Goal: Information Seeking & Learning: Understand process/instructions

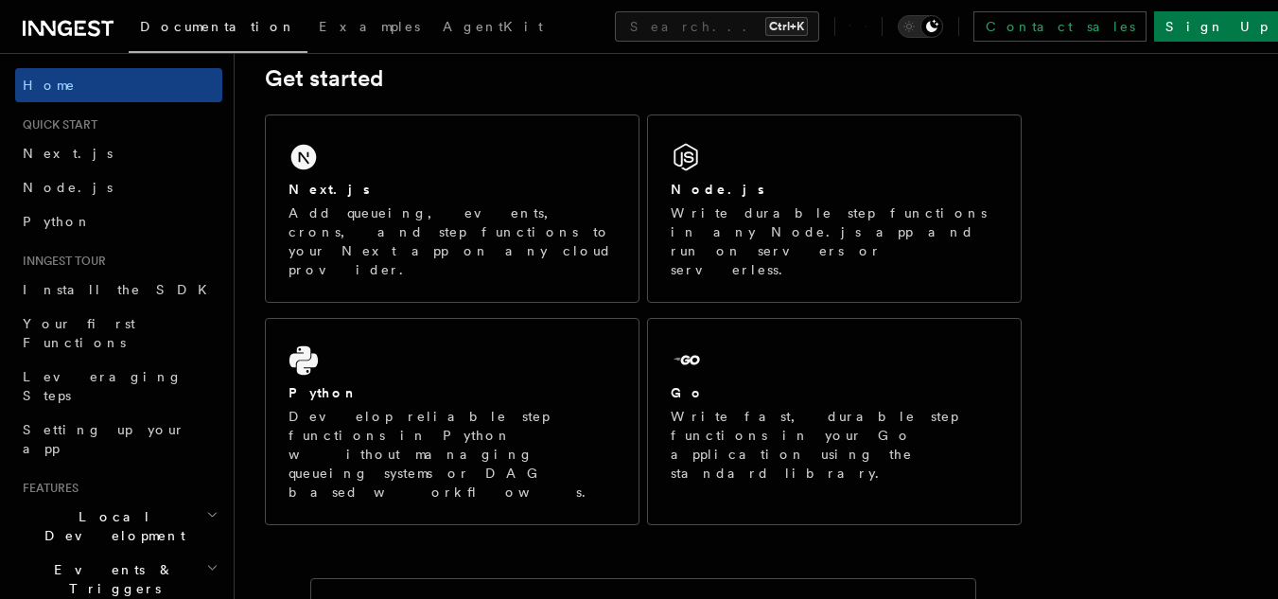
scroll to position [162, 0]
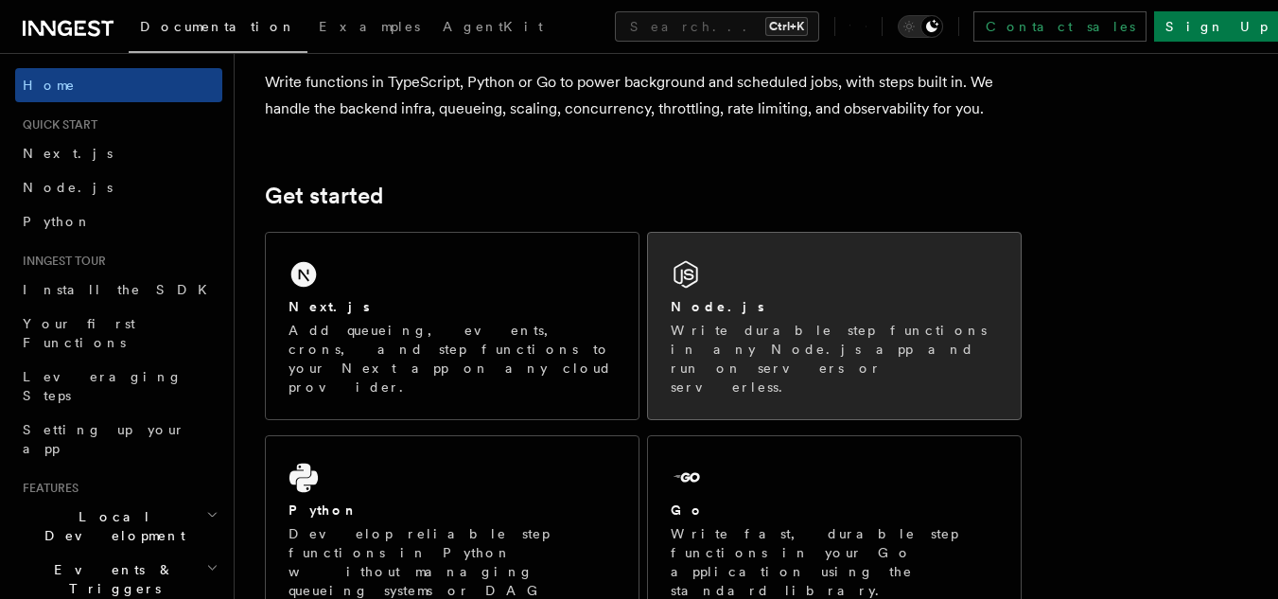
click at [786, 283] on div "Node.js Write durable step functions in any Node.js app and run on servers or s…" at bounding box center [834, 326] width 373 height 186
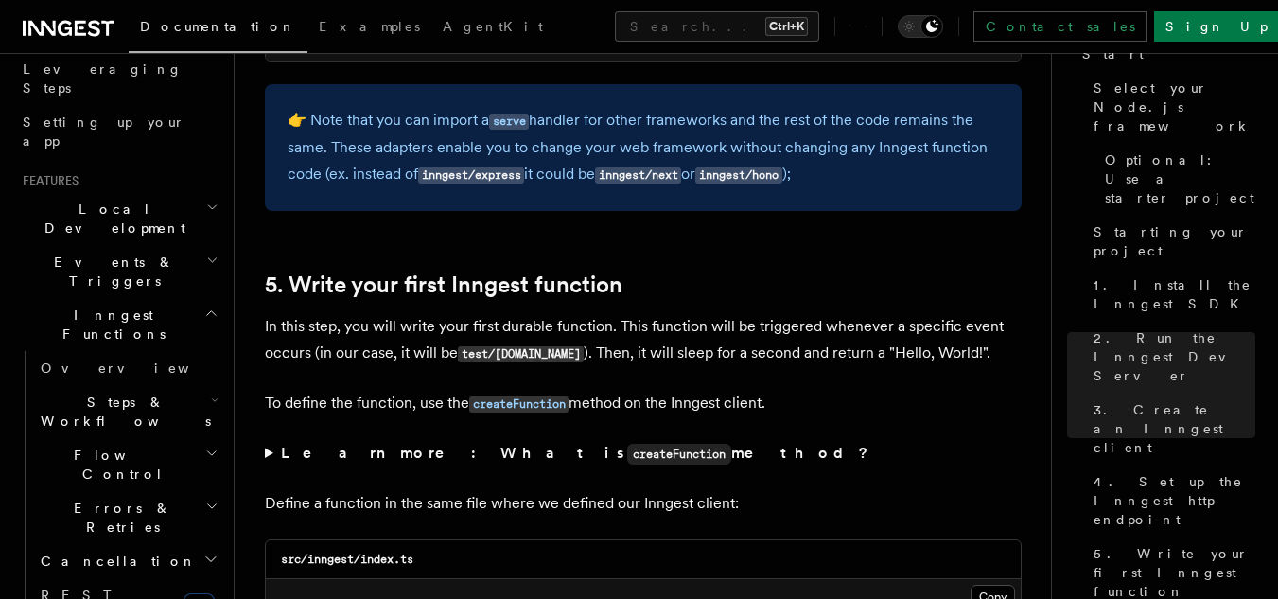
scroll to position [326, 0]
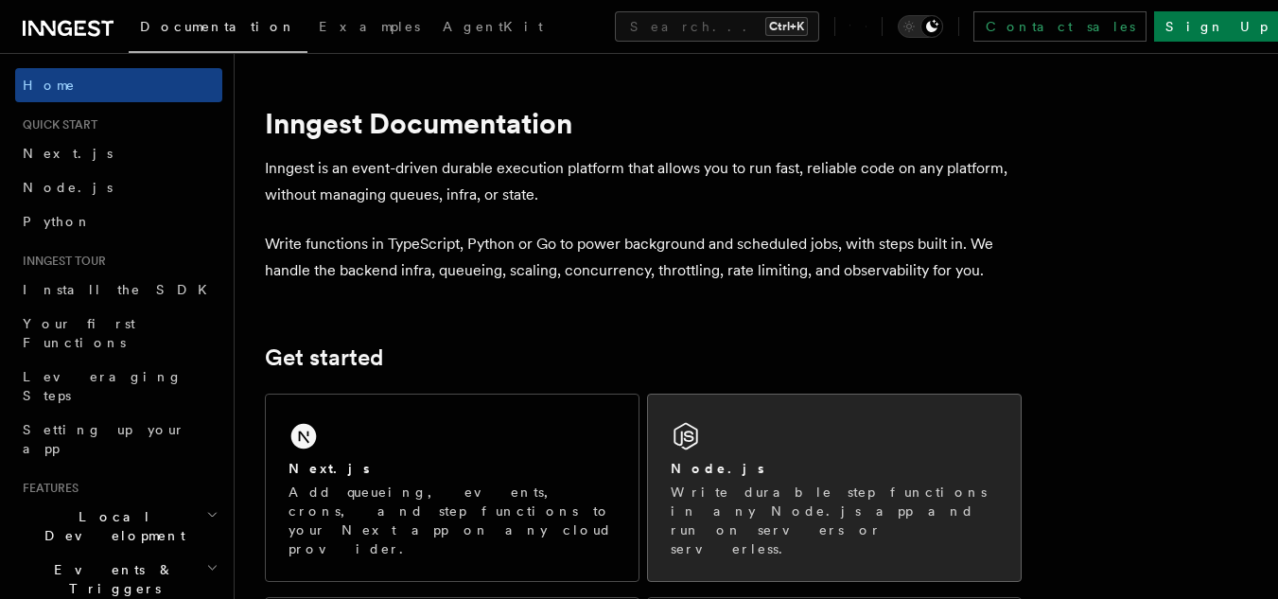
click at [775, 465] on div "Node.js" at bounding box center [834, 469] width 327 height 20
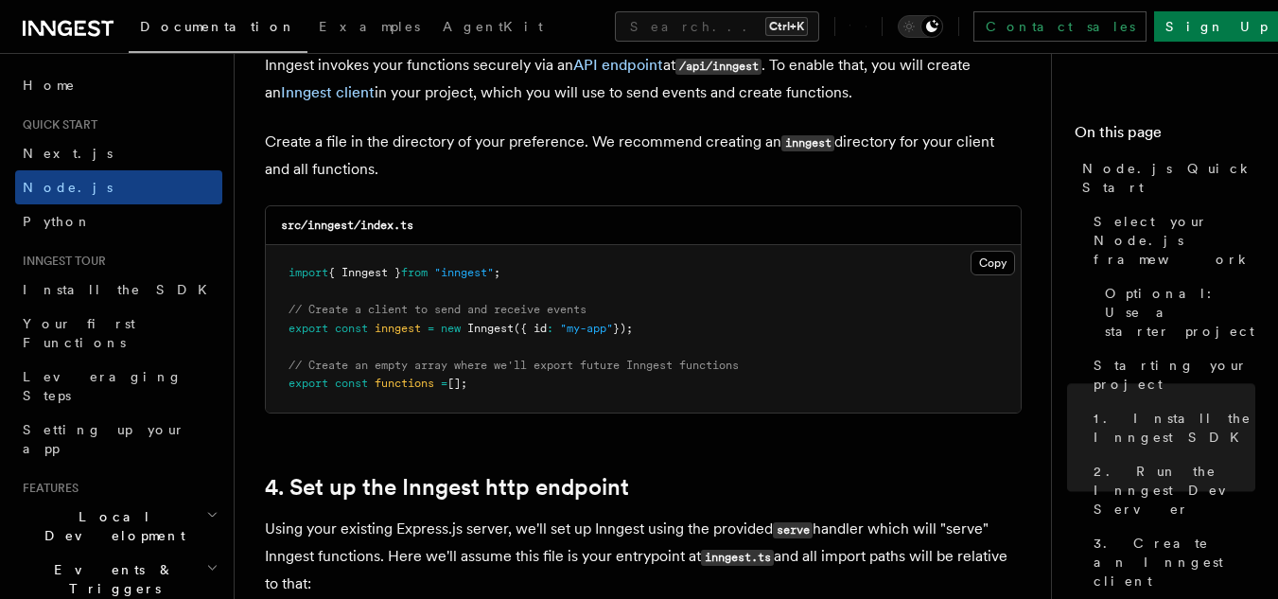
scroll to position [2540, 0]
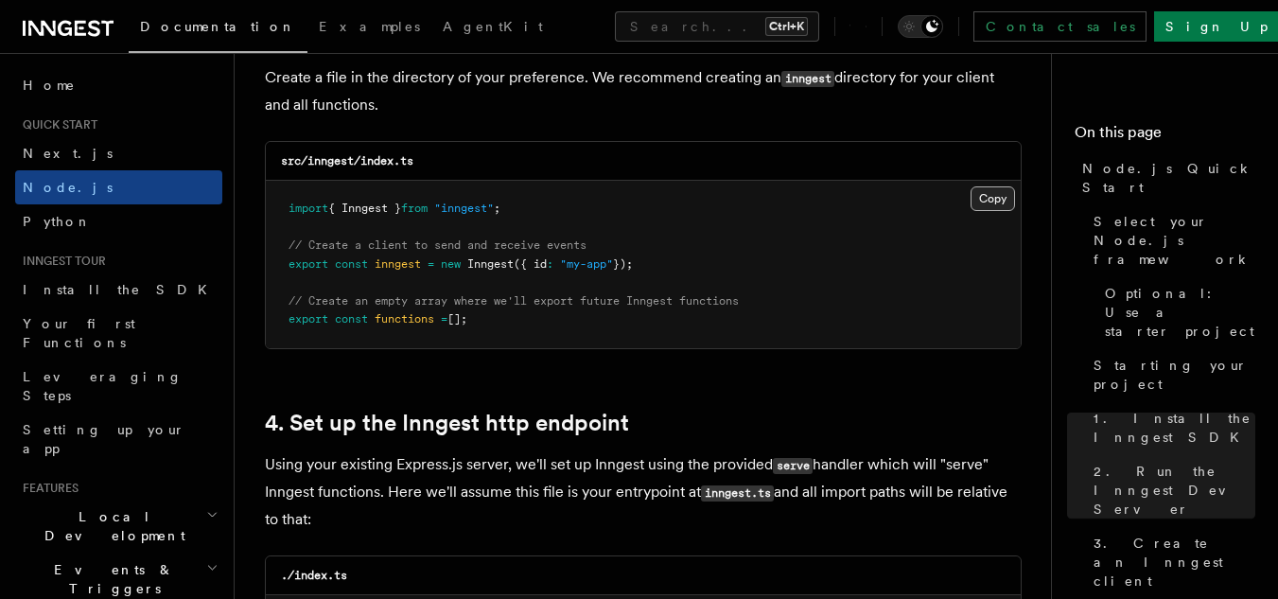
click at [999, 202] on button "Copy Copied" at bounding box center [992, 198] width 44 height 25
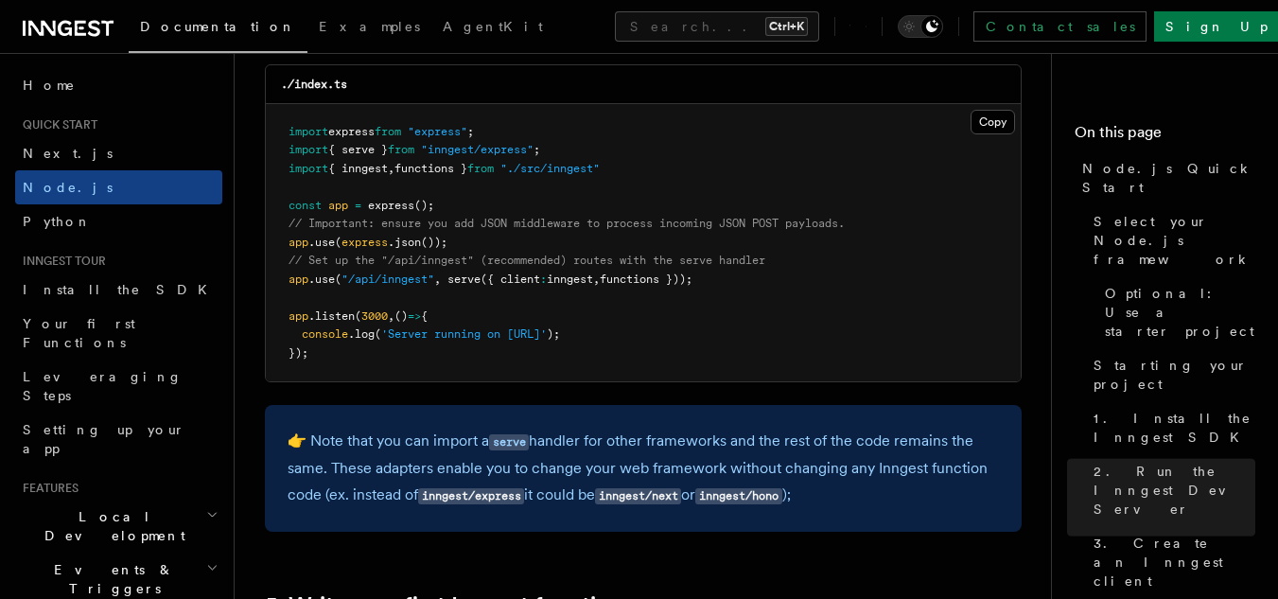
scroll to position [3095, 0]
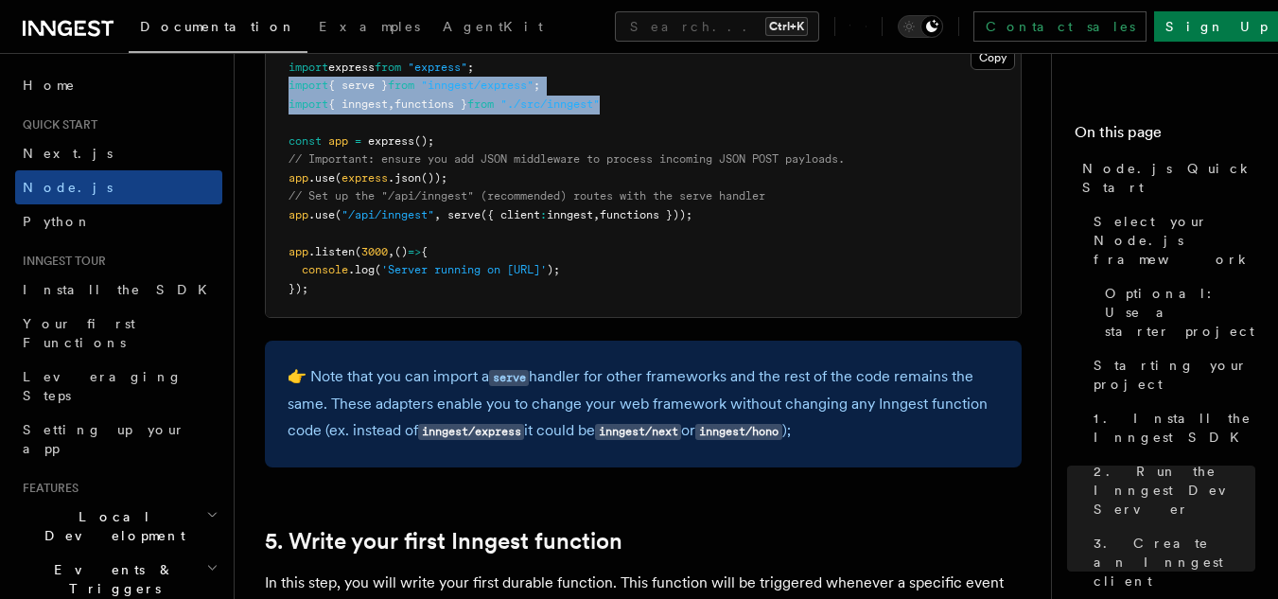
drag, startPoint x: 642, startPoint y: 102, endPoint x: 279, endPoint y: 96, distance: 363.2
click at [279, 96] on pre "import express from "express" ; import { serve } from "inngest/express" ; impor…" at bounding box center [643, 179] width 755 height 278
click at [600, 108] on span ""./src/inngest"" at bounding box center [549, 103] width 99 height 13
drag, startPoint x: 627, startPoint y: 108, endPoint x: 288, endPoint y: 88, distance: 339.2
click at [288, 88] on code "import express from "express" ; import { serve } from "inngest/express" ; impor…" at bounding box center [566, 178] width 556 height 235
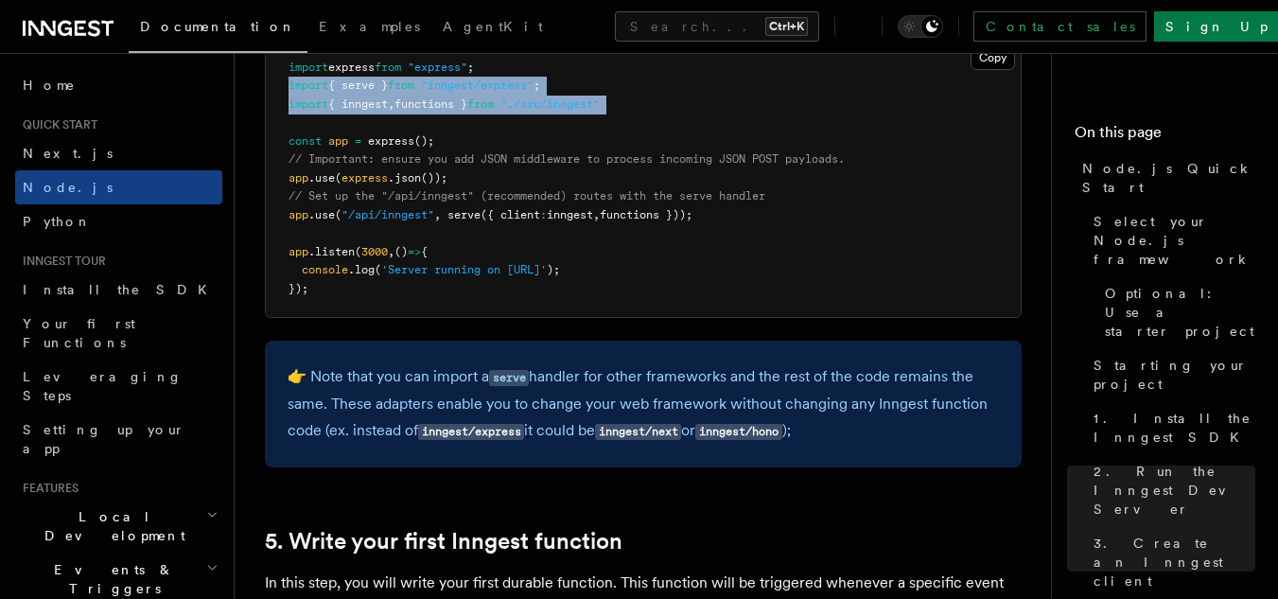
copy code "import { serve } from "inngest/express" ; import { inngest , functions } from "…"
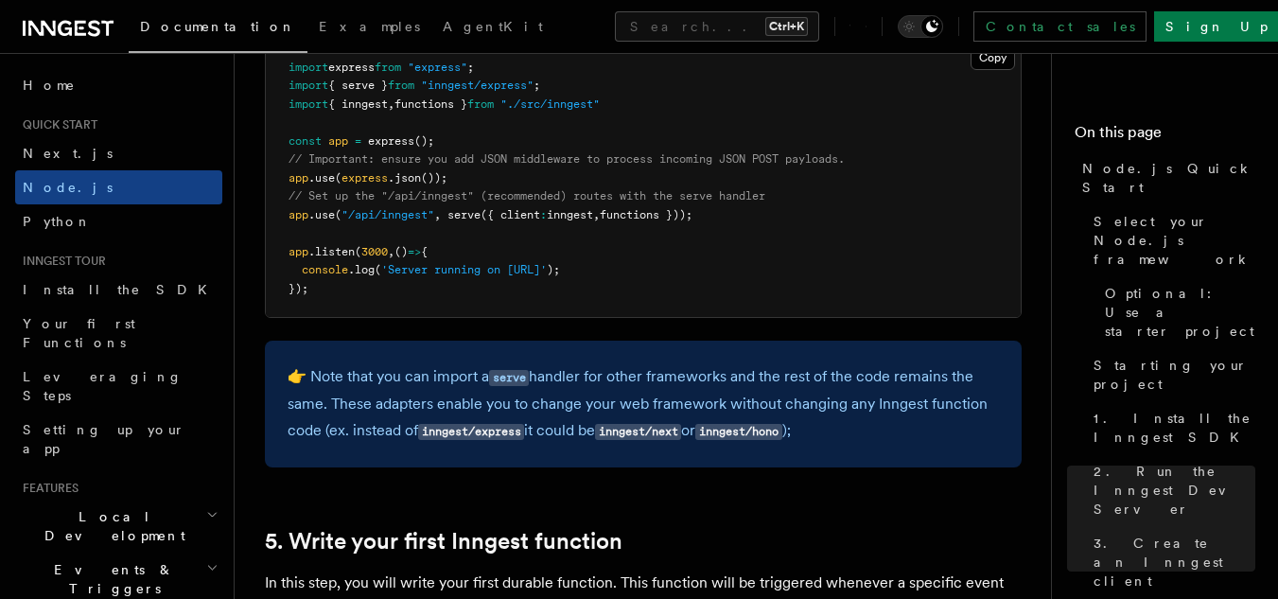
click at [839, 297] on pre "import express from "express" ; import { serve } from "inngest/express" ; impor…" at bounding box center [643, 179] width 755 height 278
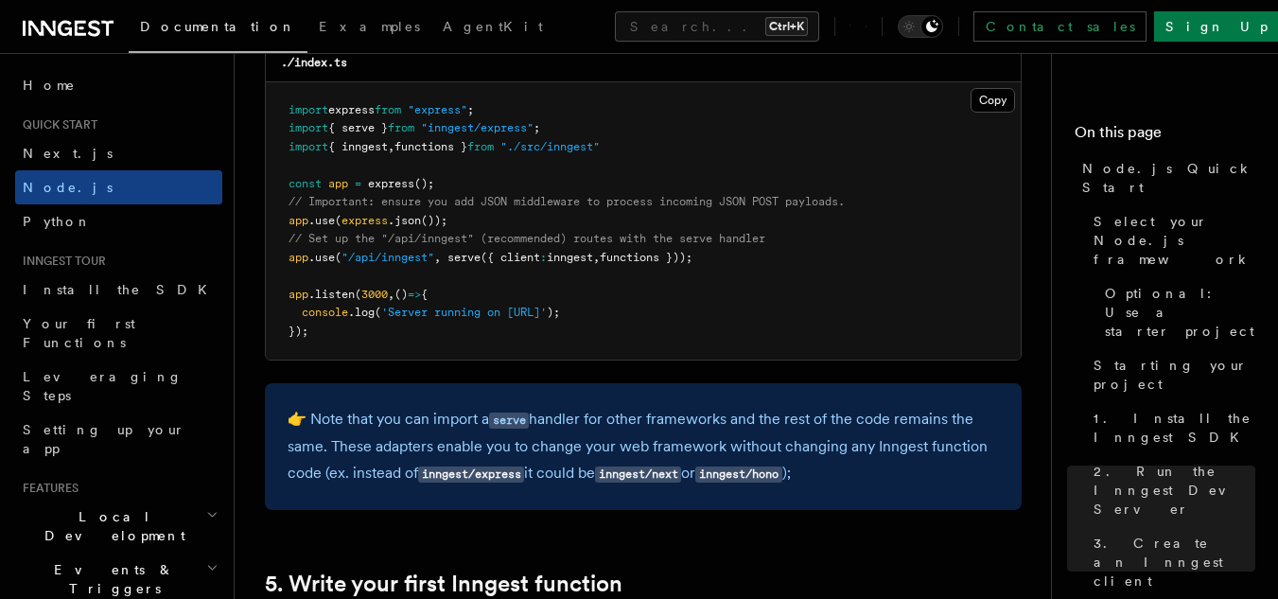
scroll to position [3075, 0]
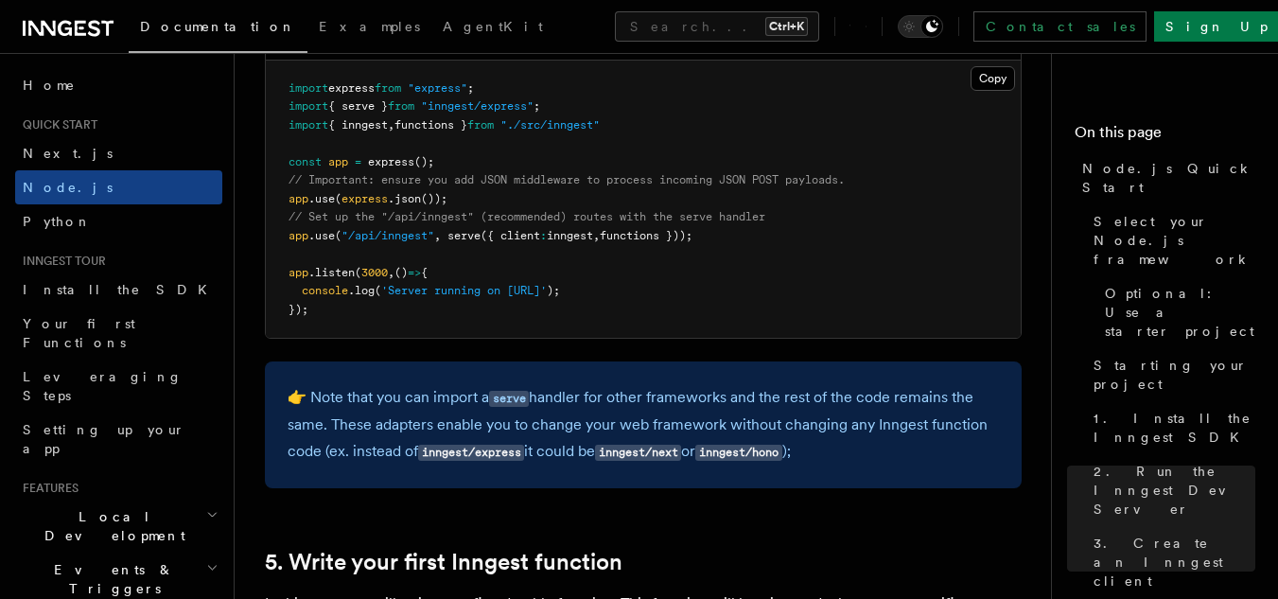
drag, startPoint x: 721, startPoint y: 233, endPoint x: 286, endPoint y: 244, distance: 435.2
click at [286, 244] on pre "import express from "express" ; import { serve } from "inngest/express" ; impor…" at bounding box center [643, 200] width 755 height 278
copy span "app .use ( "/api/inngest" , serve ({ client : inngest , functions }));"
click at [917, 265] on pre "import express from "express" ; import { serve } from "inngest/express" ; impor…" at bounding box center [643, 200] width 755 height 278
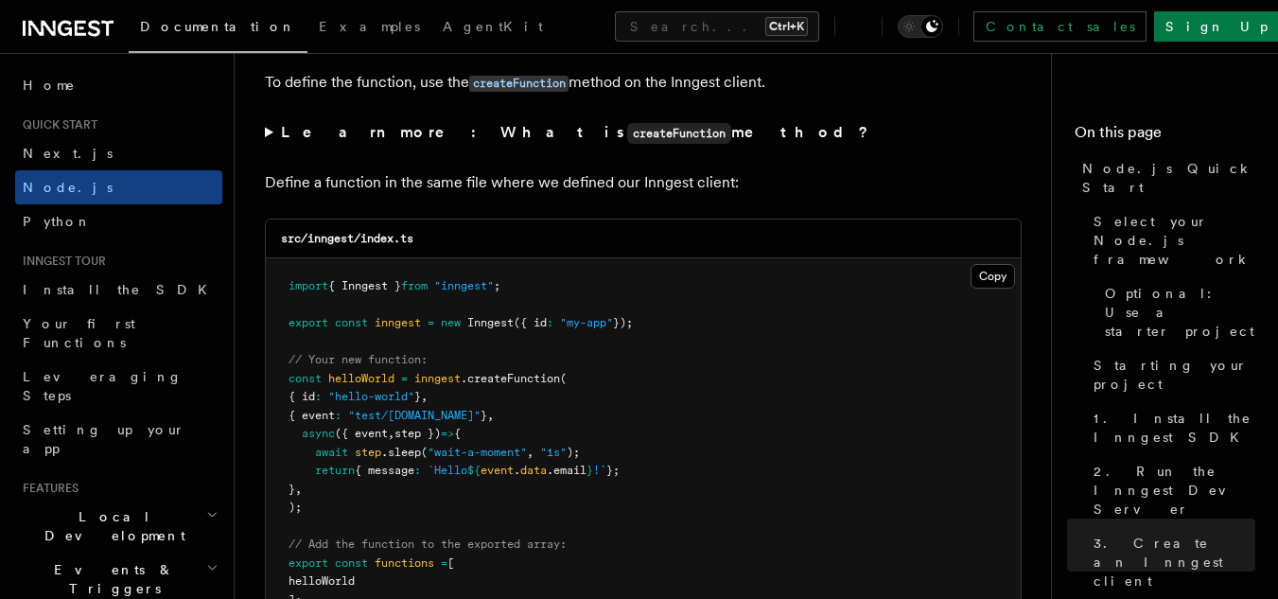
scroll to position [3822, 0]
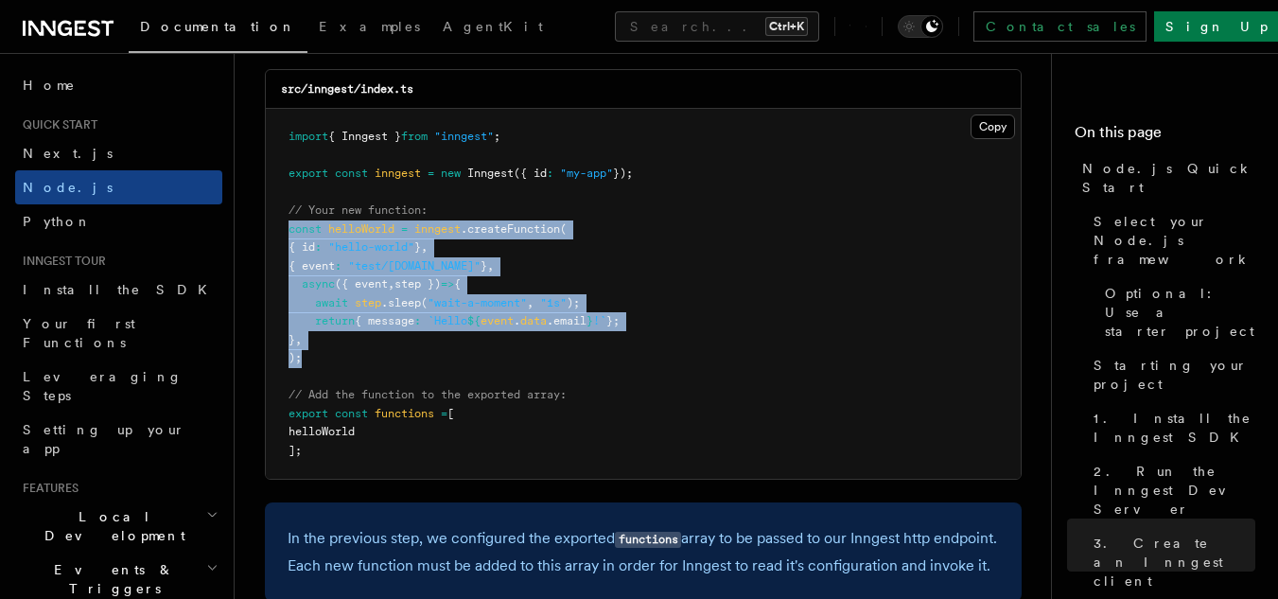
drag, startPoint x: 280, startPoint y: 227, endPoint x: 312, endPoint y: 354, distance: 130.7
click at [312, 354] on pre "import { Inngest } from "inngest" ; export const inngest = new Inngest ({ id : …" at bounding box center [643, 294] width 755 height 370
copy code "const helloWorld = inngest .createFunction ( { id : "hello-world" } , { event :…"
click at [661, 347] on pre "import { Inngest } from "inngest" ; export const inngest = new Inngest ({ id : …" at bounding box center [643, 294] width 755 height 370
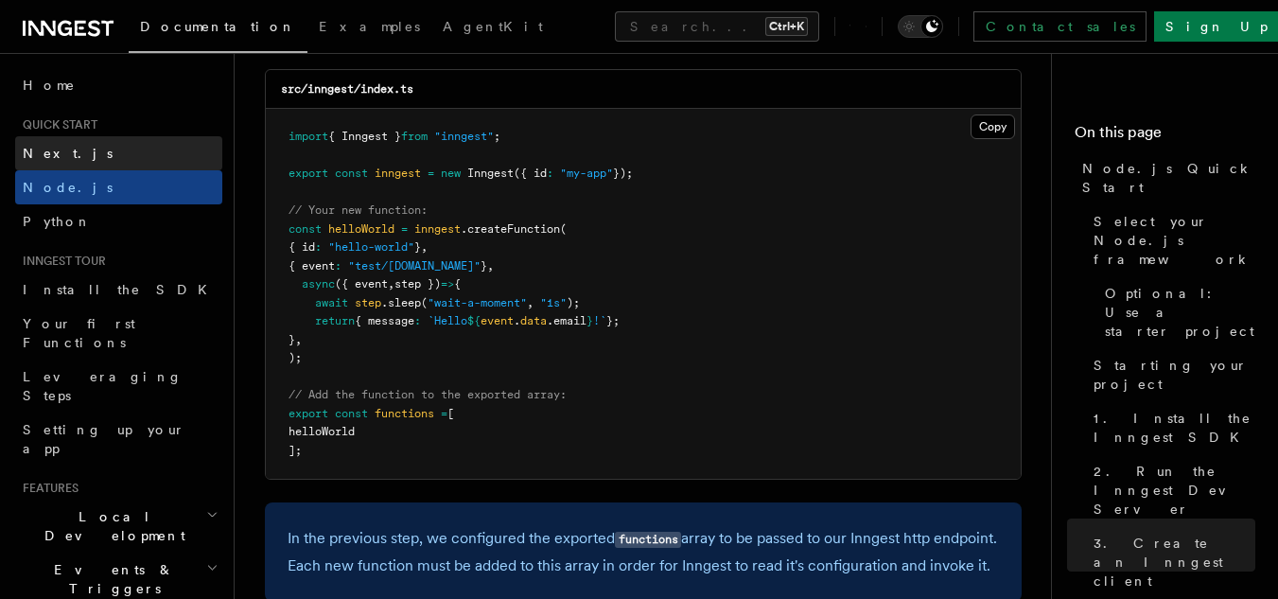
click at [138, 161] on link "Next.js" at bounding box center [118, 153] width 207 height 34
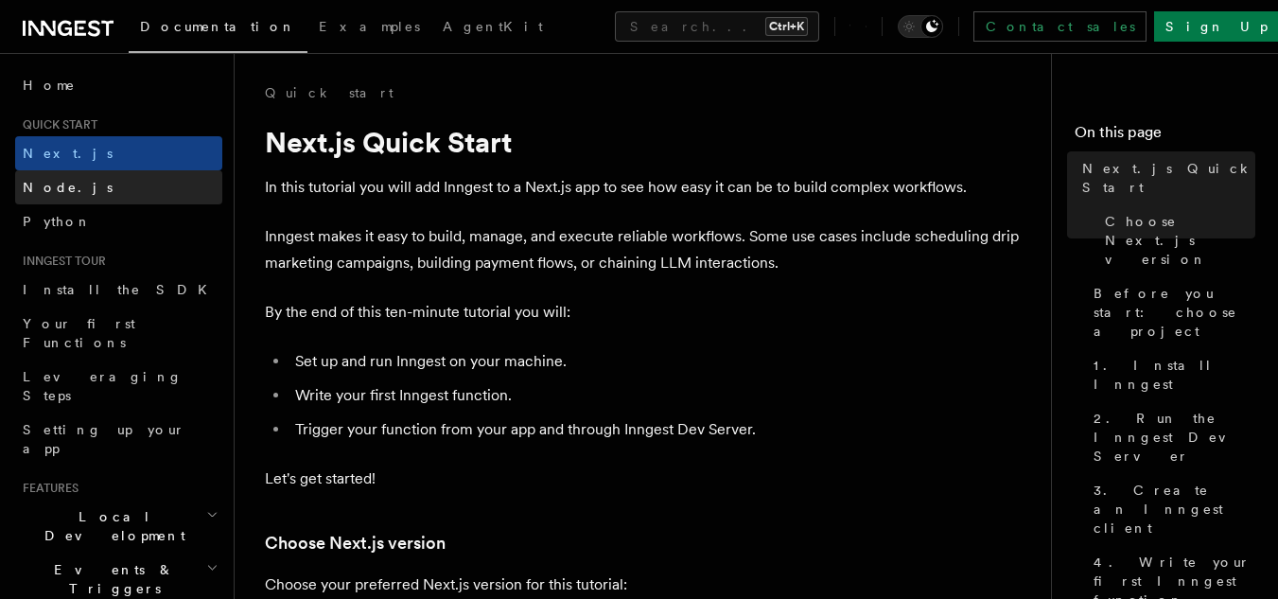
click at [113, 187] on link "Node.js" at bounding box center [118, 187] width 207 height 34
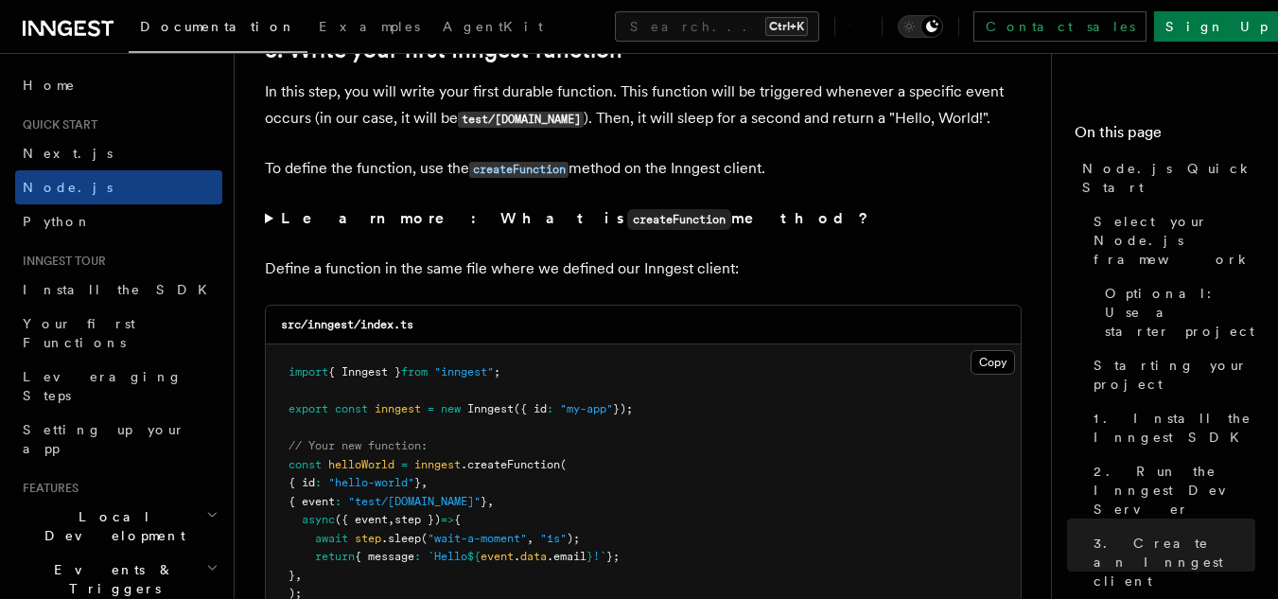
scroll to position [3822, 0]
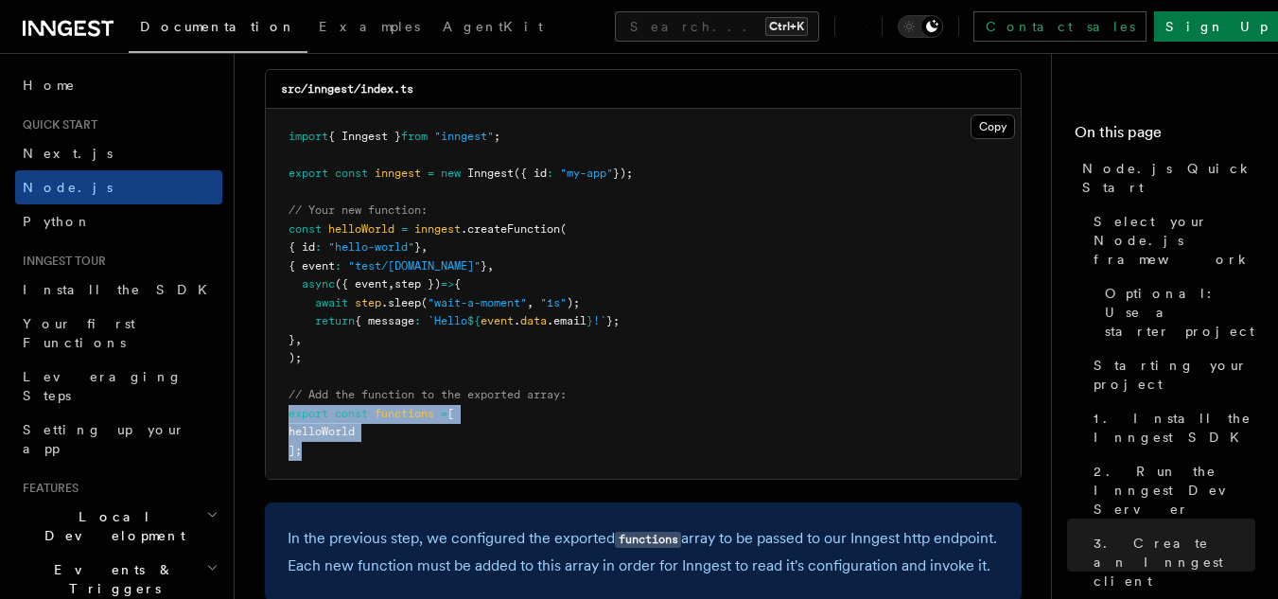
drag, startPoint x: 325, startPoint y: 449, endPoint x: 253, endPoint y: 418, distance: 79.2
copy code "export const functions = [ helloWorld ];"
click at [550, 458] on pre "import { Inngest } from "inngest" ; export const inngest = new Inngest ({ id : …" at bounding box center [643, 294] width 755 height 370
